Goal: Information Seeking & Learning: Learn about a topic

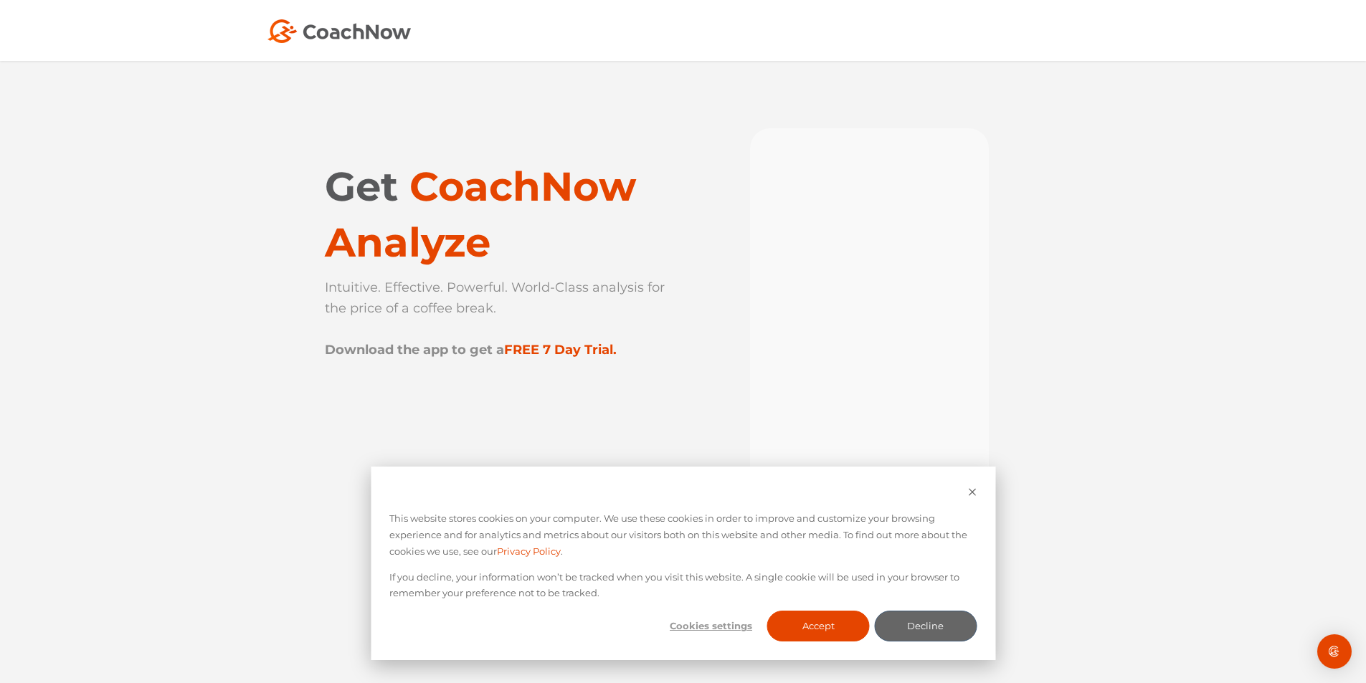
click at [433, 232] on span "CoachNow Analyze" at bounding box center [480, 214] width 311 height 105
click at [429, 248] on span "CoachNow Analyze" at bounding box center [480, 214] width 311 height 105
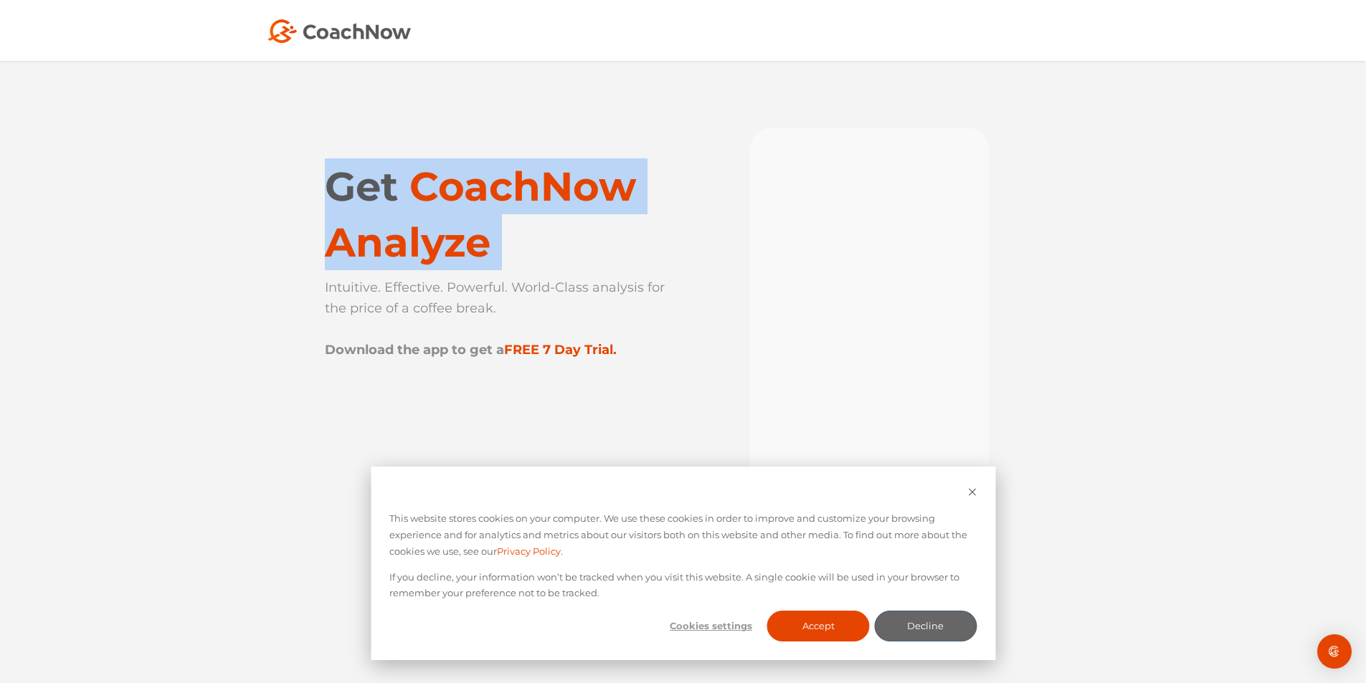
click at [429, 248] on span "CoachNow Analyze" at bounding box center [480, 214] width 311 height 105
click at [556, 208] on span "CoachNow Analyze" at bounding box center [480, 214] width 311 height 105
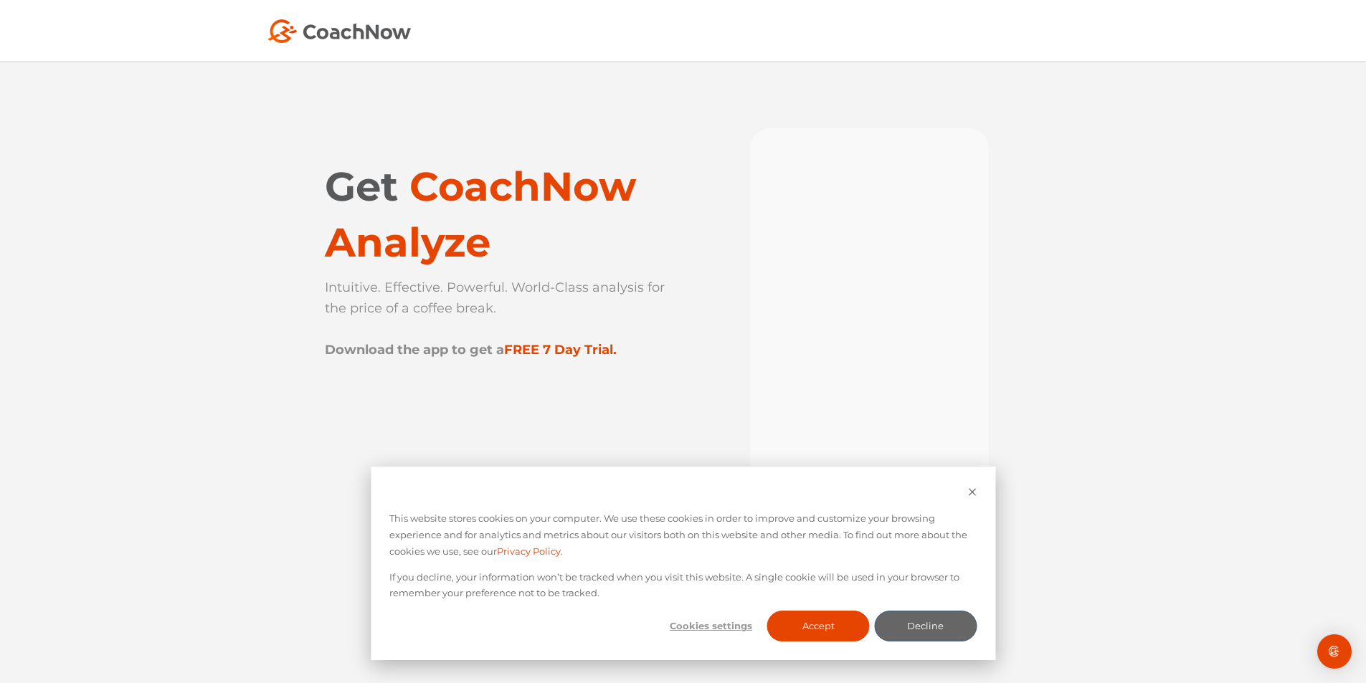
click at [432, 282] on p "Intuitive. Effective. Powerful. World-Class analysis for the price of a coffee …" at bounding box center [497, 318] width 344 height 83
click at [427, 302] on p "Intuitive. Effective. Powerful. World-Class analysis for the price of a coffee …" at bounding box center [497, 318] width 344 height 83
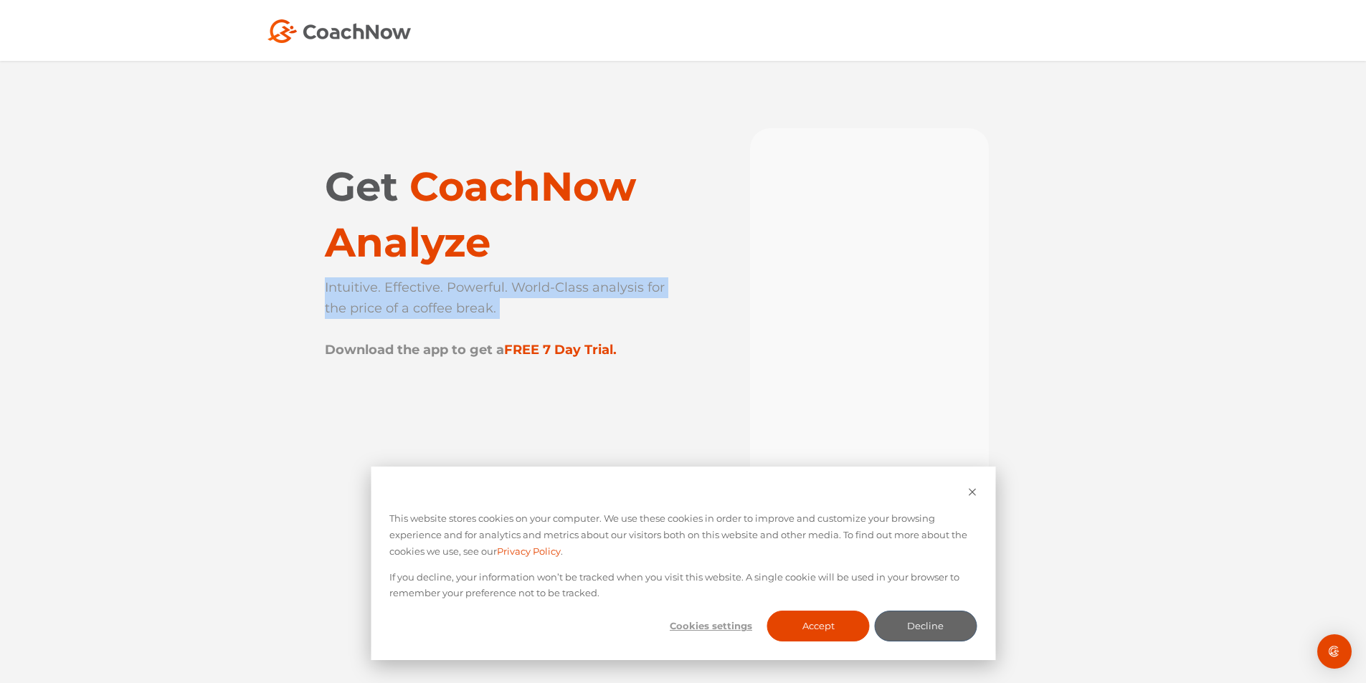
click at [427, 302] on p "Intuitive. Effective. Powerful. World-Class analysis for the price of a coffee …" at bounding box center [497, 318] width 344 height 83
click at [490, 298] on p "Intuitive. Effective. Powerful. World-Class analysis for the price of a coffee …" at bounding box center [497, 318] width 344 height 83
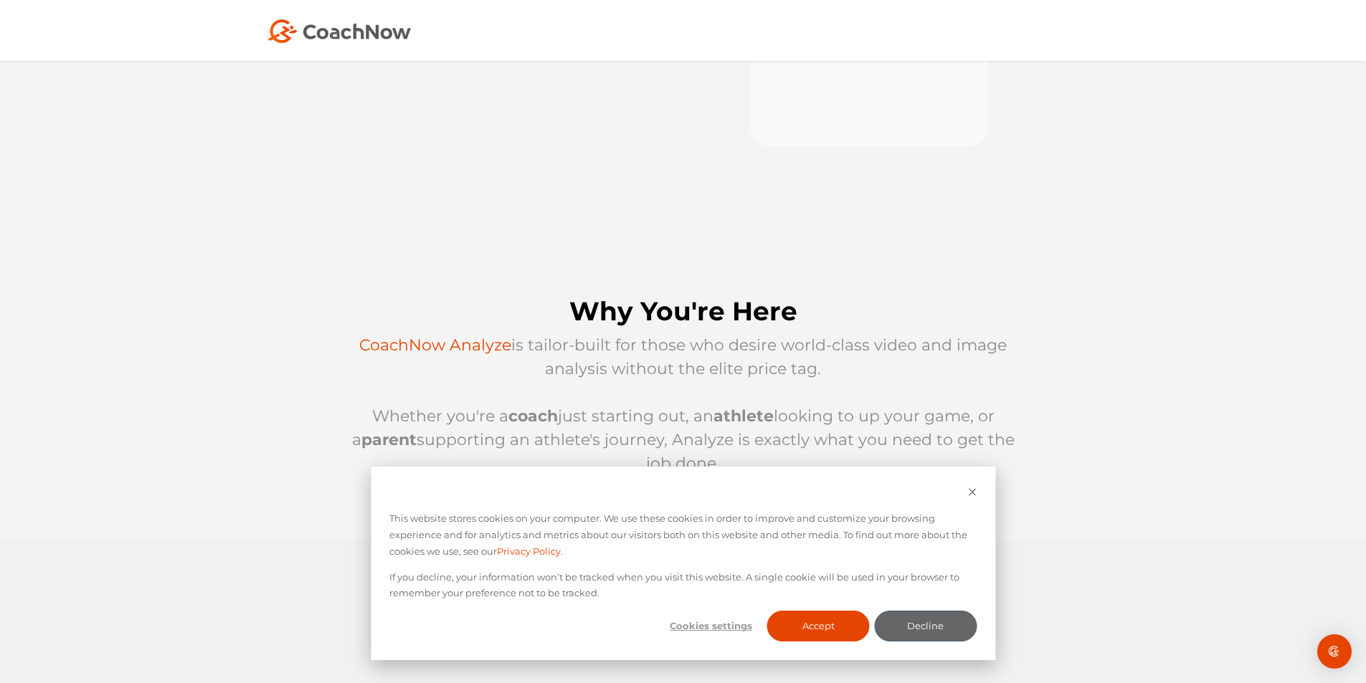
scroll to position [430, 0]
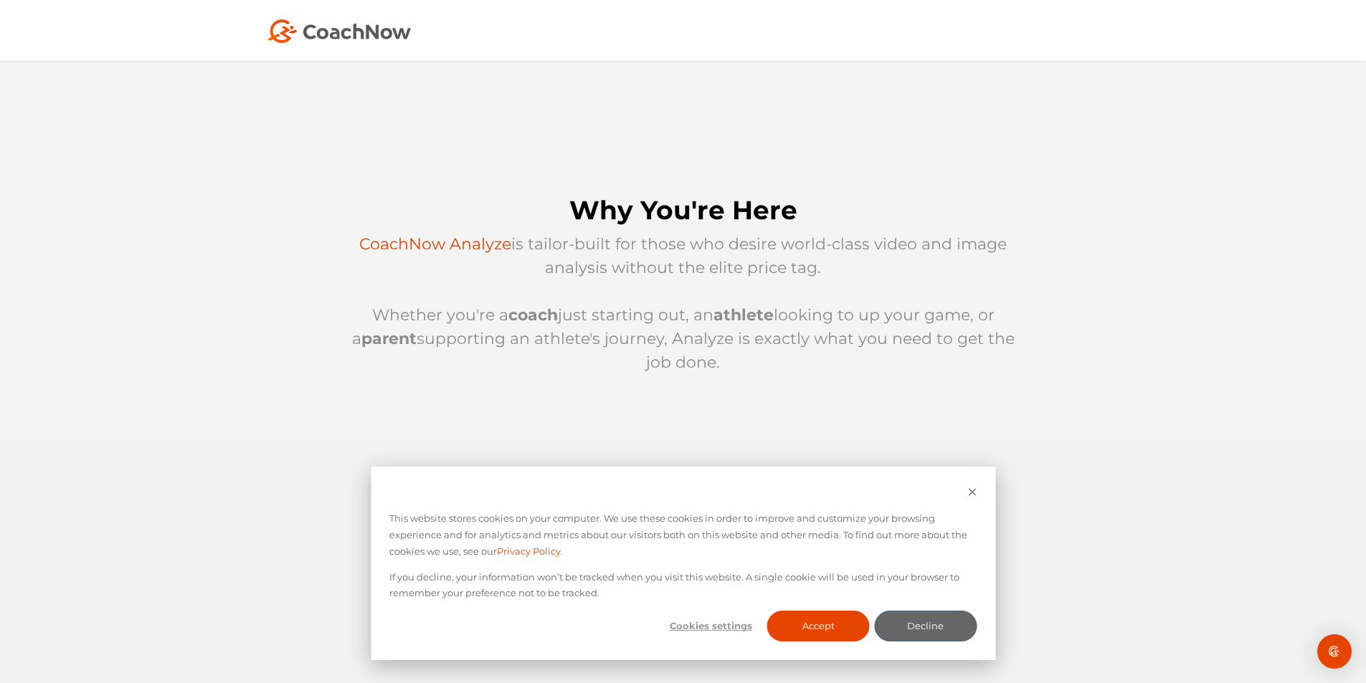
click at [966, 494] on div "Cookie banner" at bounding box center [682, 493] width 587 height 16
drag, startPoint x: 976, startPoint y: 487, endPoint x: 971, endPoint y: 494, distance: 8.4
click at [971, 494] on icon "Dismiss cookie banner" at bounding box center [971, 491] width 9 height 9
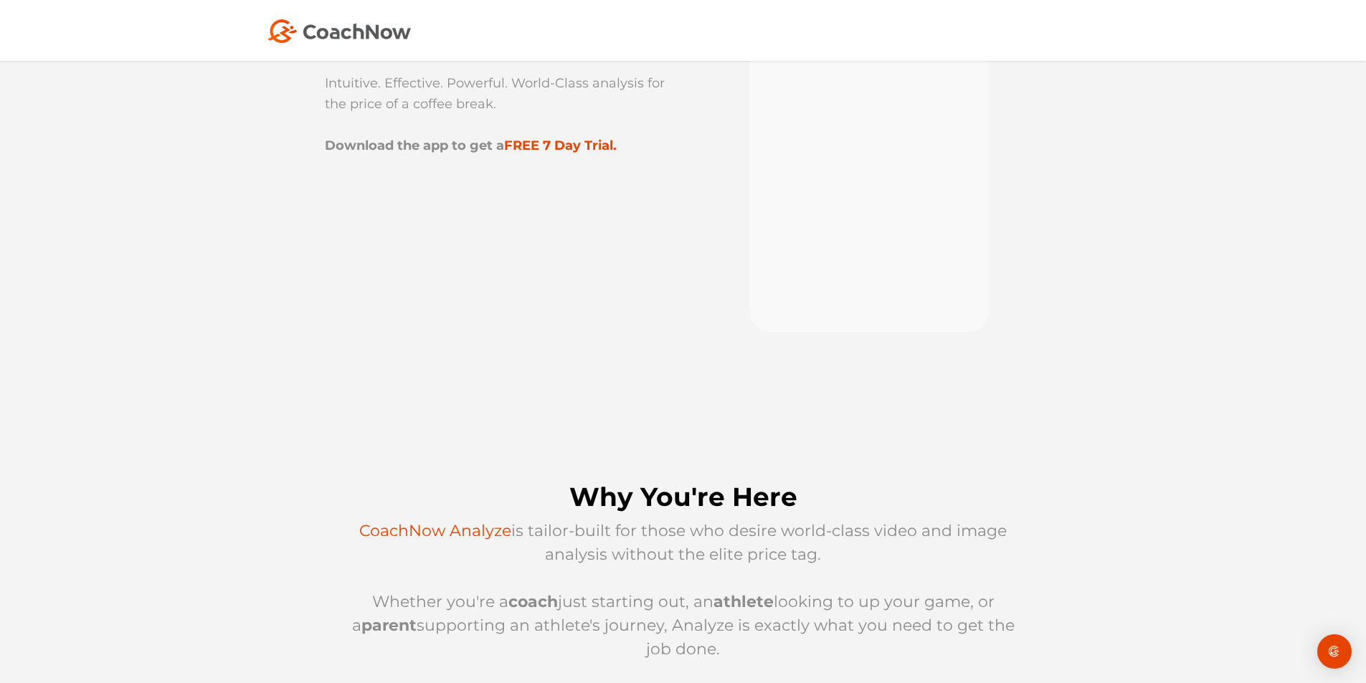
scroll to position [0, 0]
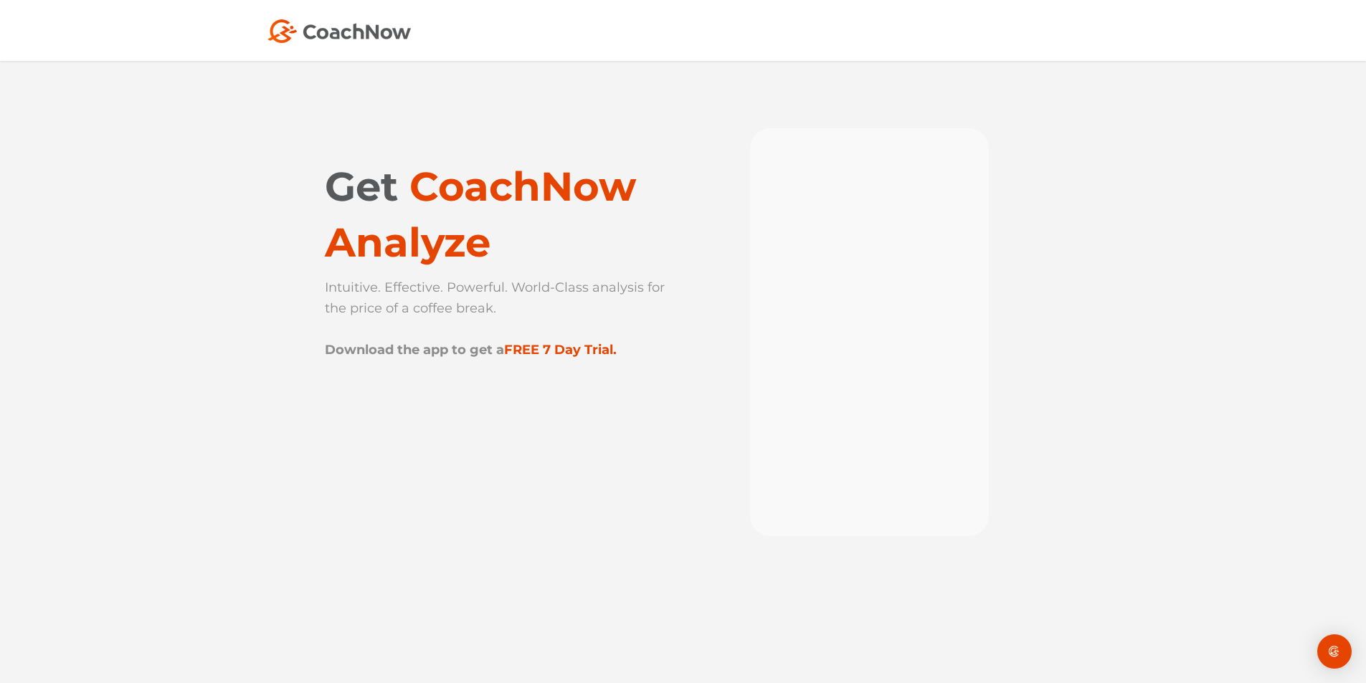
click at [458, 194] on span "CoachNow Analyze" at bounding box center [480, 214] width 311 height 105
click at [439, 255] on span "CoachNow Analyze" at bounding box center [480, 214] width 311 height 105
click at [432, 332] on p "Intuitive. Effective. Powerful. World-Class analysis for the price of a coffee …" at bounding box center [497, 318] width 344 height 83
click at [414, 343] on strong "Download the app to get a" at bounding box center [414, 350] width 179 height 16
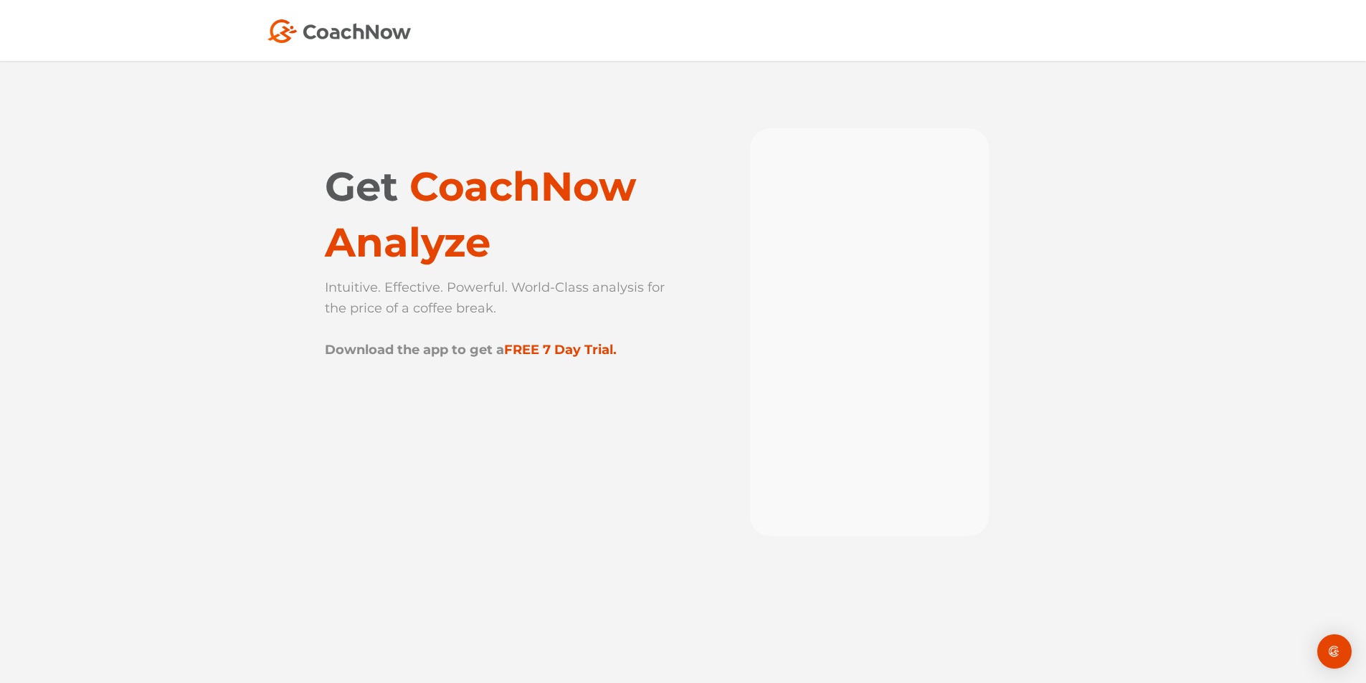
drag, startPoint x: 454, startPoint y: 343, endPoint x: 487, endPoint y: 344, distance: 33.7
click at [459, 344] on strong "Download the app to get a" at bounding box center [414, 350] width 179 height 16
click at [496, 235] on h1 "Get CoachNow Analyze" at bounding box center [497, 214] width 344 height 112
click at [509, 188] on span "CoachNow Analyze" at bounding box center [480, 214] width 311 height 105
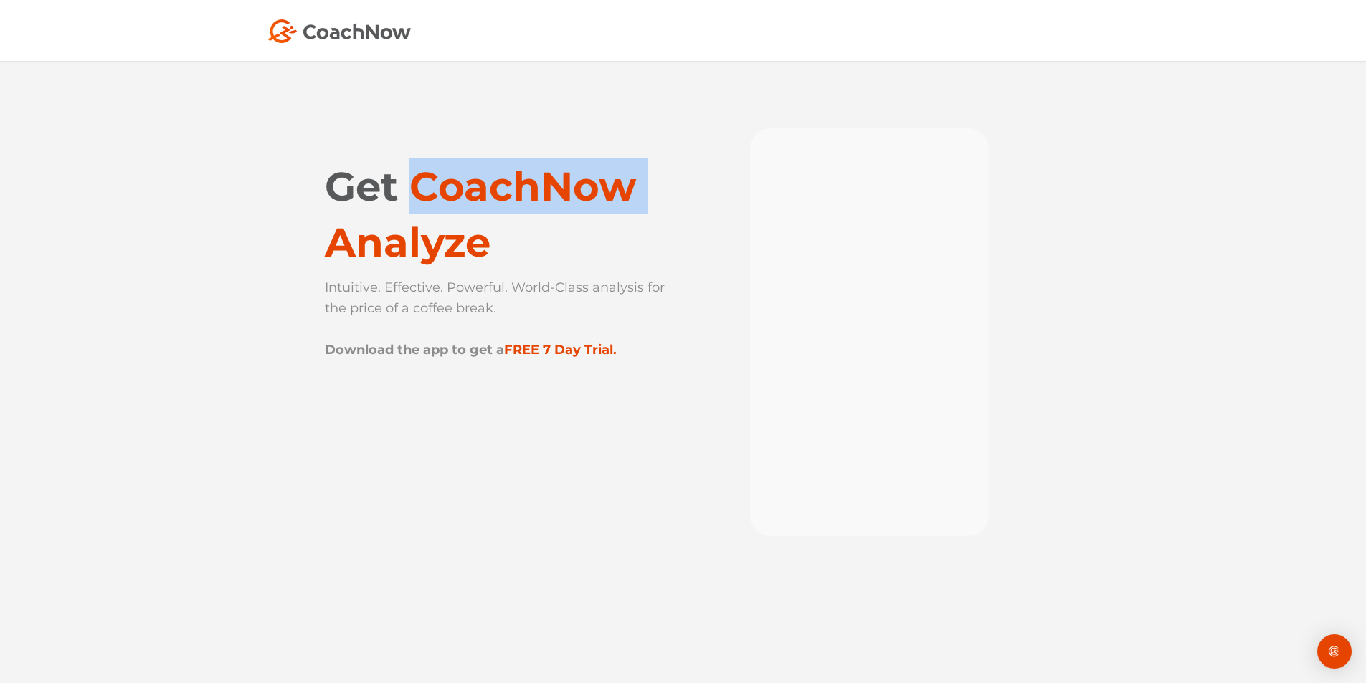
click at [509, 188] on span "CoachNow Analyze" at bounding box center [480, 214] width 311 height 105
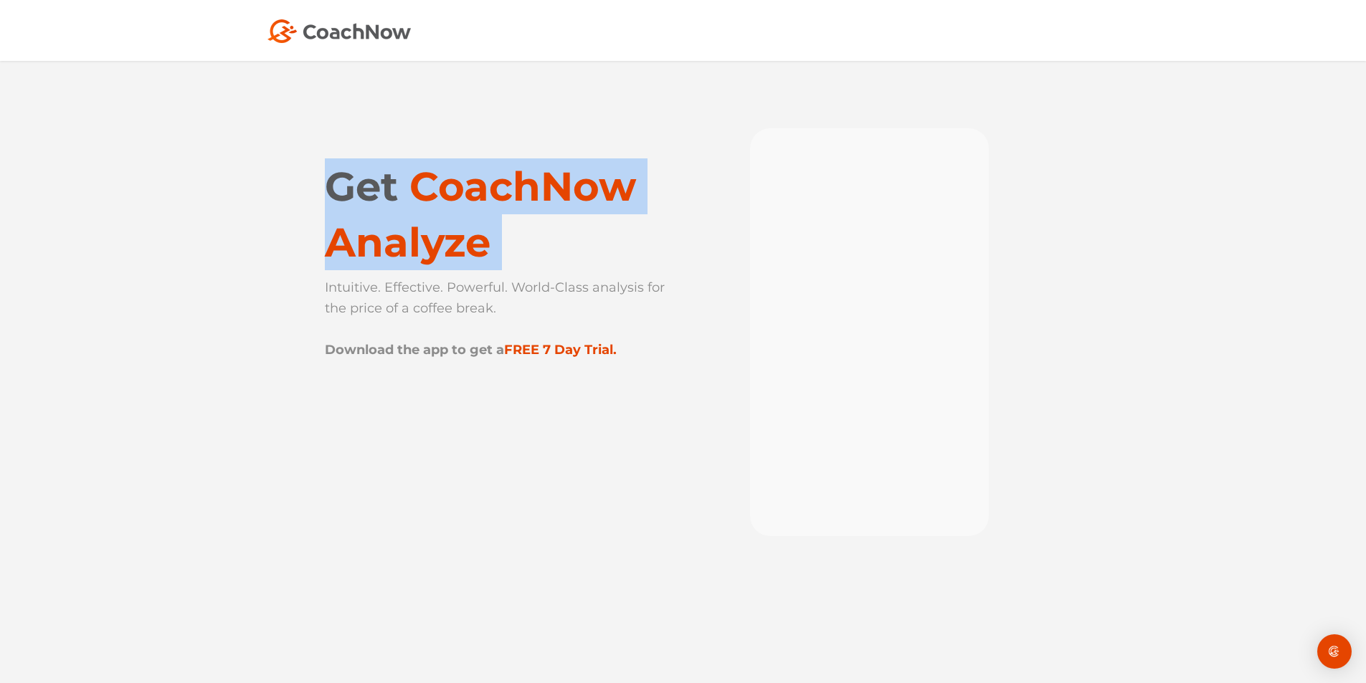
click at [509, 188] on span "CoachNow Analyze" at bounding box center [480, 214] width 311 height 105
click at [457, 222] on span "CoachNow Analyze" at bounding box center [480, 214] width 311 height 105
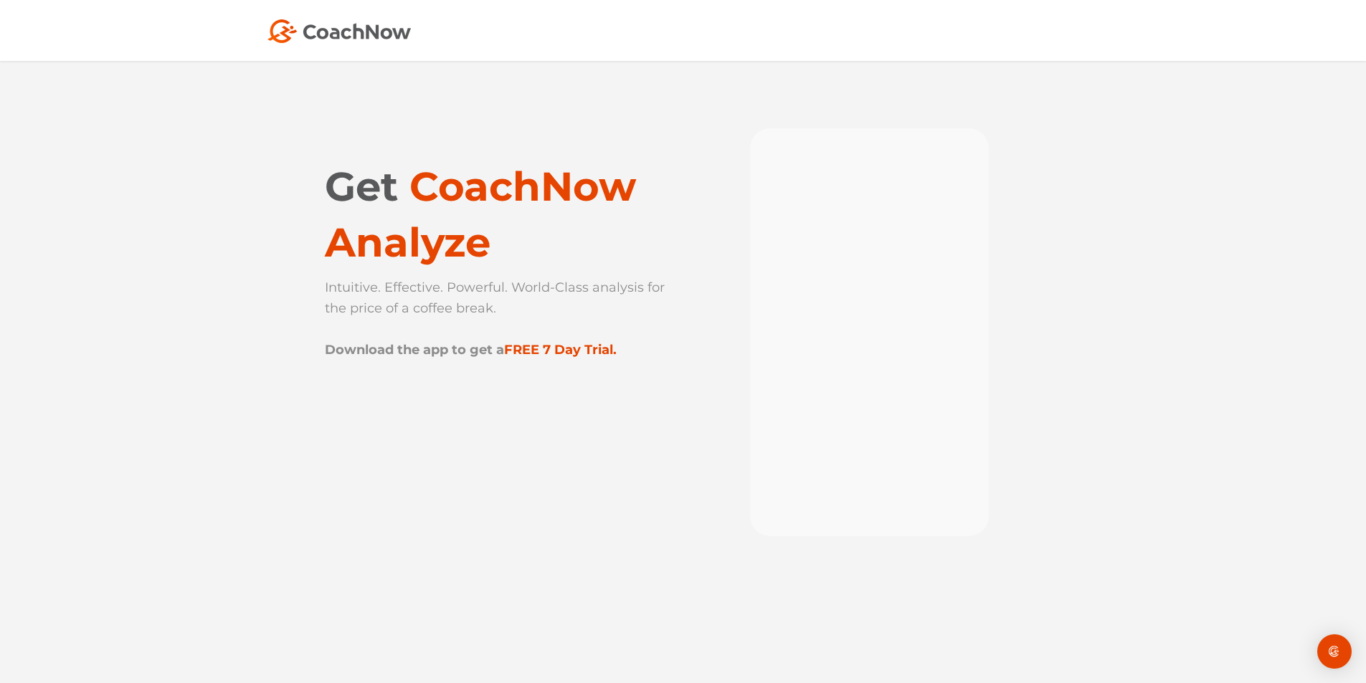
click at [503, 196] on span "CoachNow Analyze" at bounding box center [480, 214] width 311 height 105
click at [588, 196] on span "CoachNow Analyze" at bounding box center [480, 214] width 311 height 105
